Goal: Task Accomplishment & Management: Manage account settings

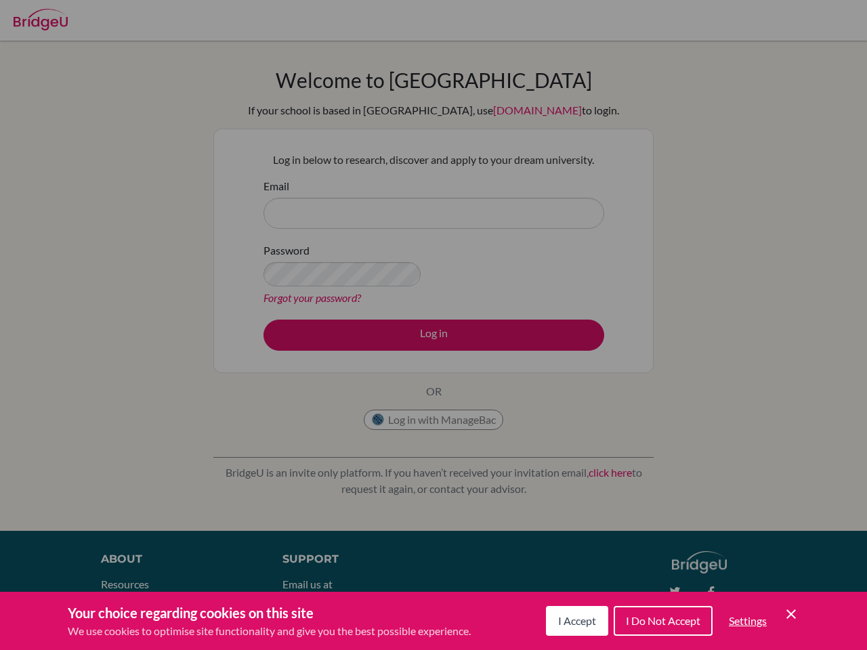
click at [575, 621] on span "I Accept" at bounding box center [577, 620] width 38 height 13
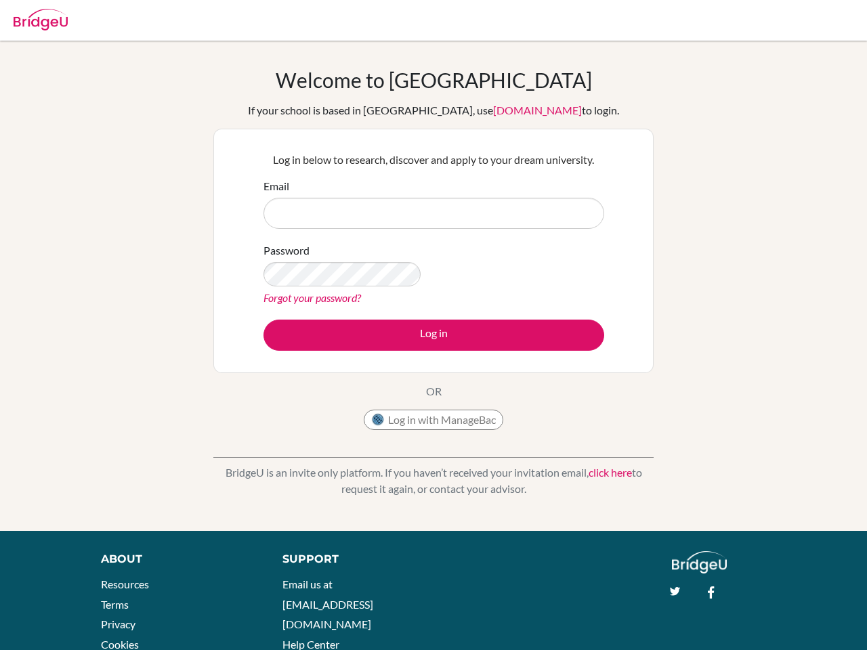
click at [662, 621] on body "Your browser is not supported by BridgeU. Please use Internet Explorer 11+, or …" at bounding box center [433, 325] width 867 height 650
click at [747, 621] on body "Your browser is not supported by BridgeU. Please use Internet Explorer 11+, or …" at bounding box center [433, 325] width 867 height 650
click at [791, 614] on body "Your browser is not supported by BridgeU. Please use Internet Explorer 11+, or …" at bounding box center [433, 325] width 867 height 650
